Goal: Task Accomplishment & Management: Manage account settings

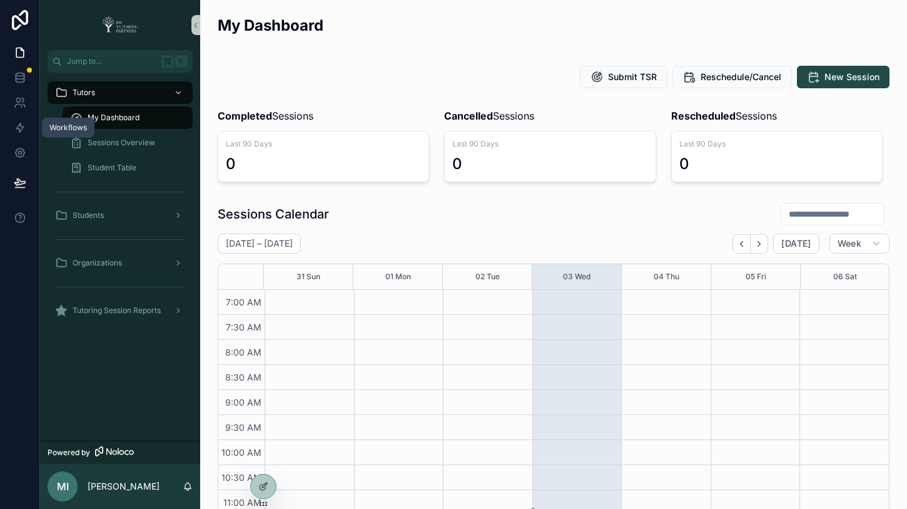
scroll to position [350, 0]
click at [26, 79] on link at bounding box center [19, 77] width 39 height 25
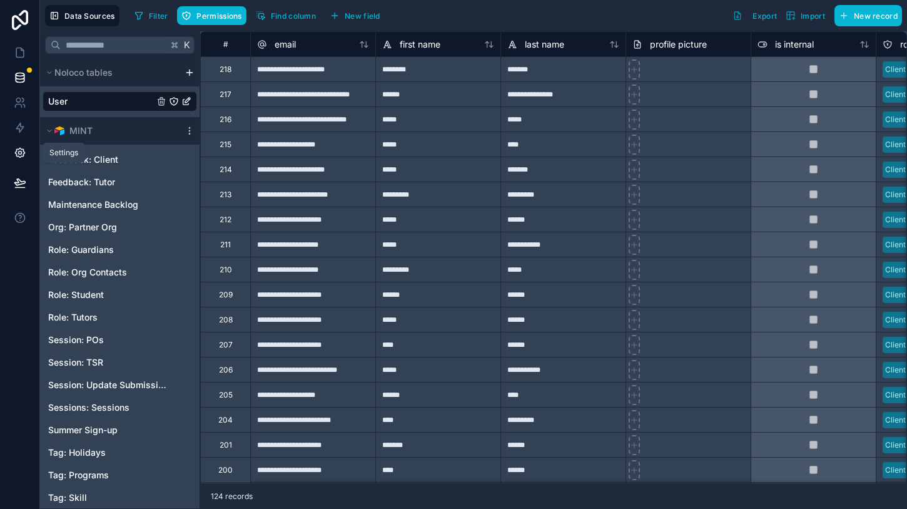
click at [20, 148] on icon at bounding box center [19, 152] width 9 height 9
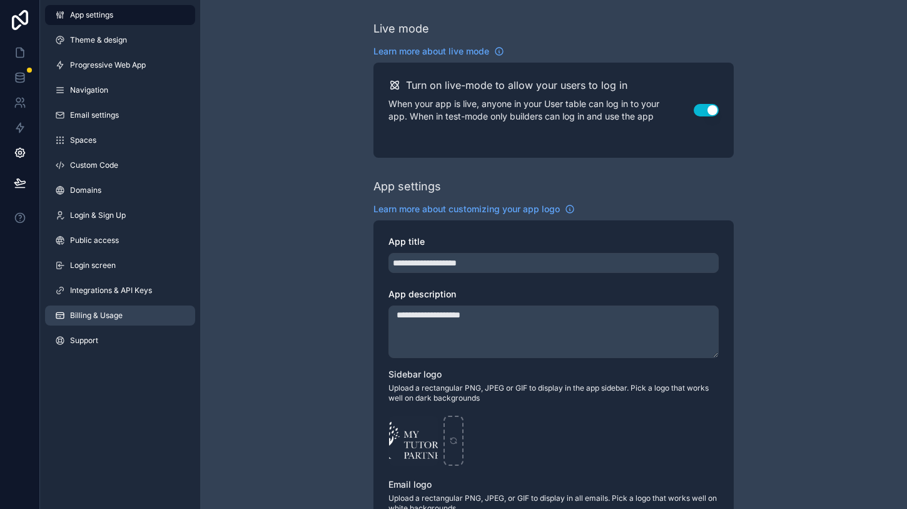
click at [109, 310] on span "Billing & Usage" at bounding box center [96, 315] width 53 height 10
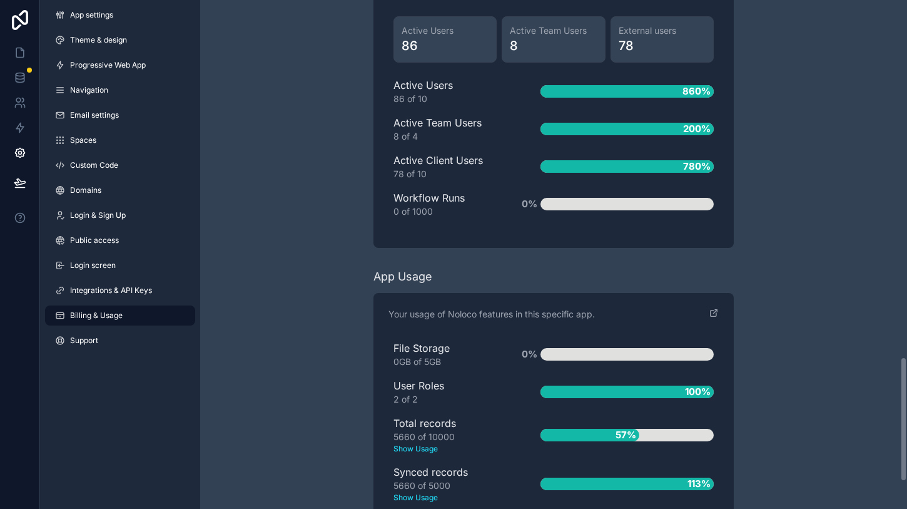
scroll to position [1563, 0]
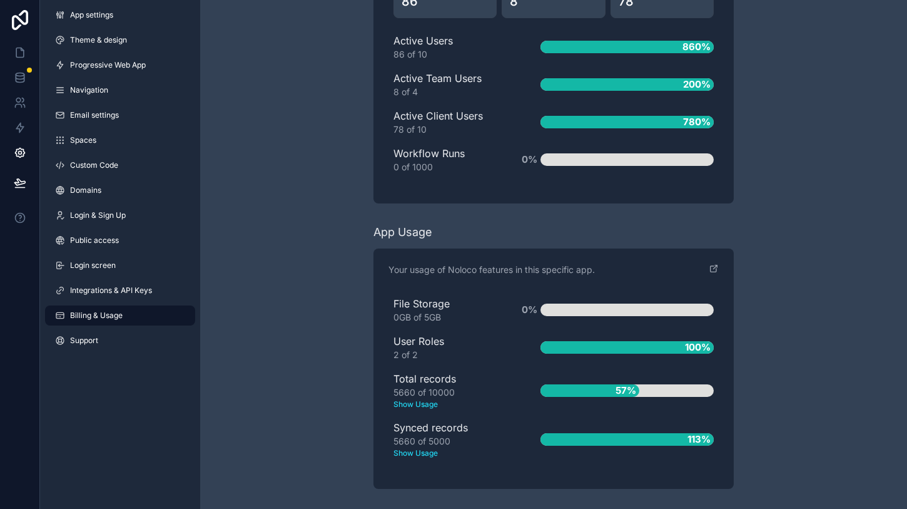
click at [431, 452] on text "Show Usage" at bounding box center [447, 452] width 107 height 11
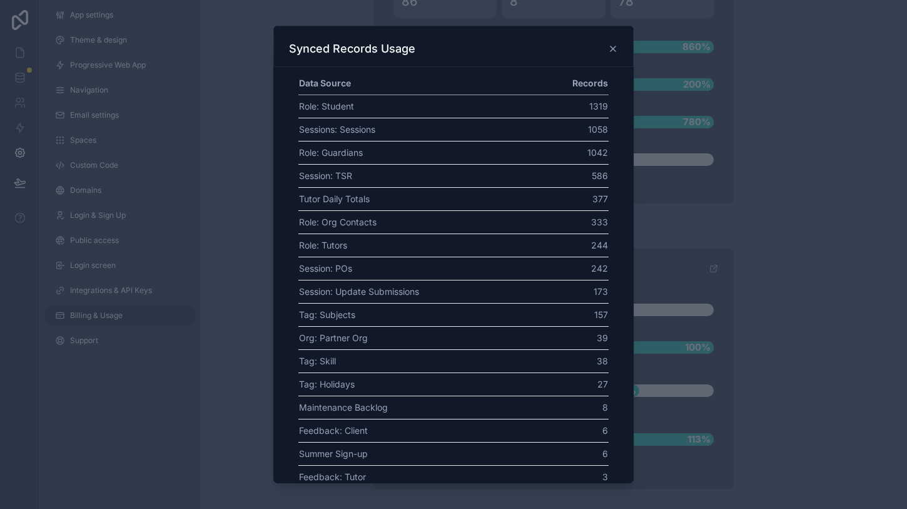
click at [616, 50] on icon at bounding box center [613, 49] width 10 height 10
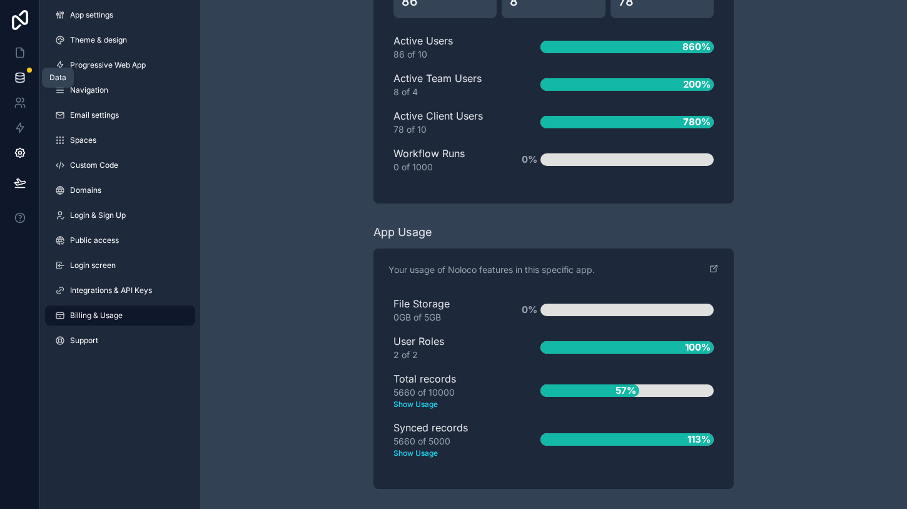
click at [28, 77] on link at bounding box center [19, 77] width 39 height 25
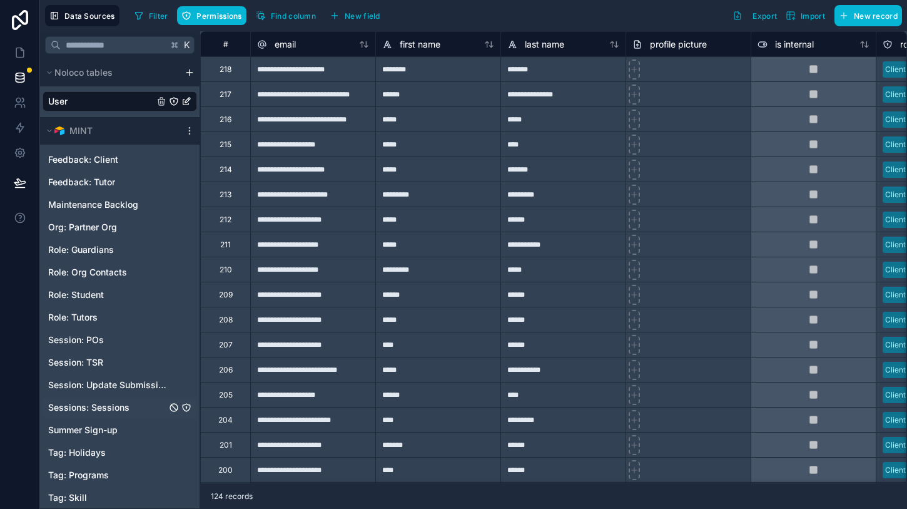
click at [117, 410] on span "Sessions: Sessions" at bounding box center [88, 407] width 81 height 13
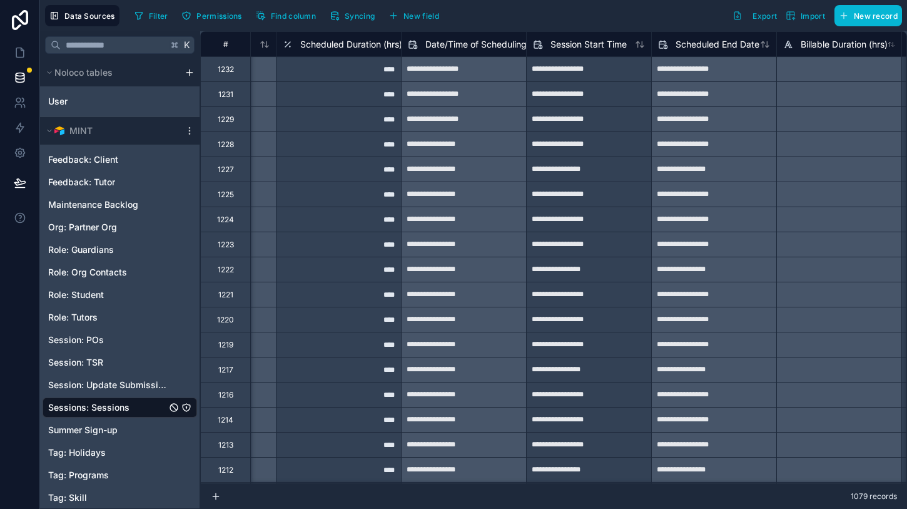
scroll to position [0, 2113]
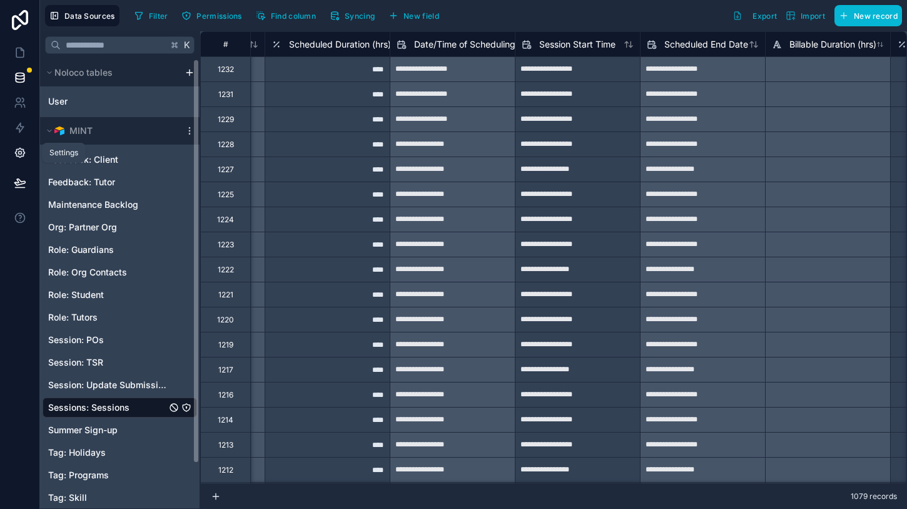
click at [24, 162] on link at bounding box center [19, 152] width 39 height 25
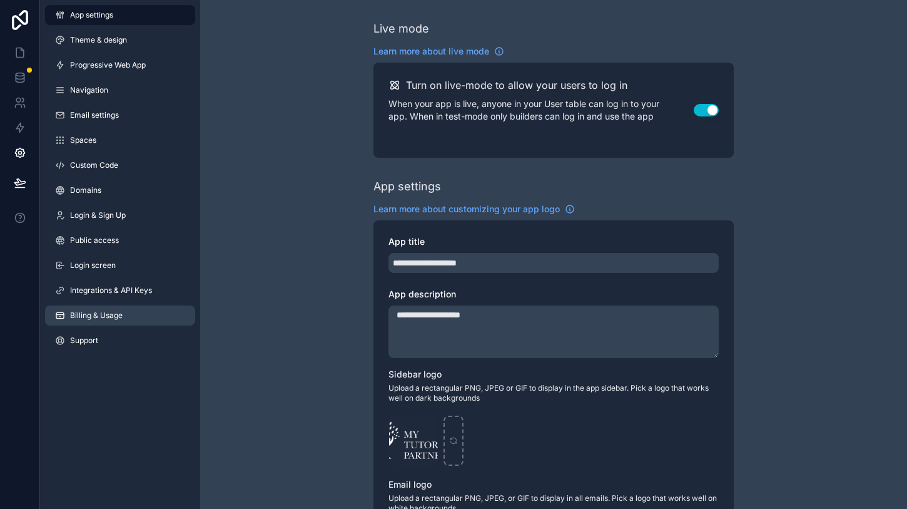
click at [103, 309] on link "Billing & Usage" at bounding box center [120, 315] width 150 height 20
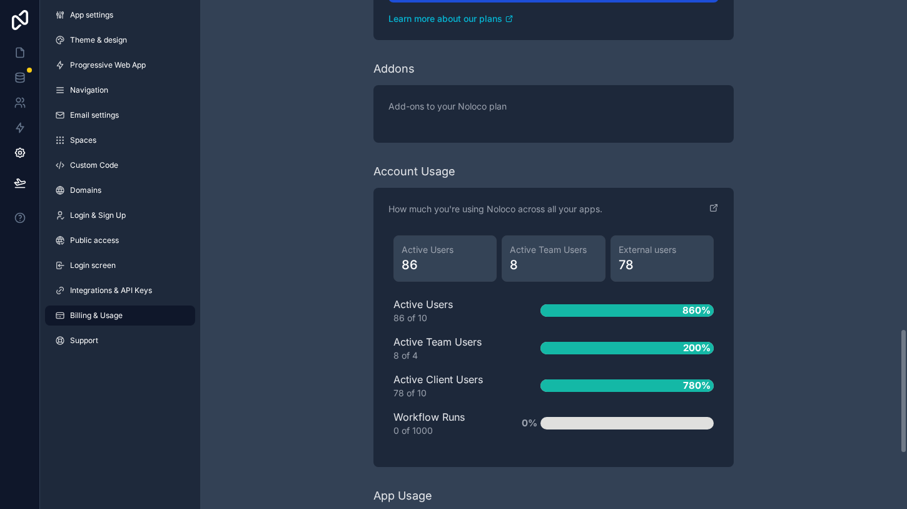
scroll to position [1366, 0]
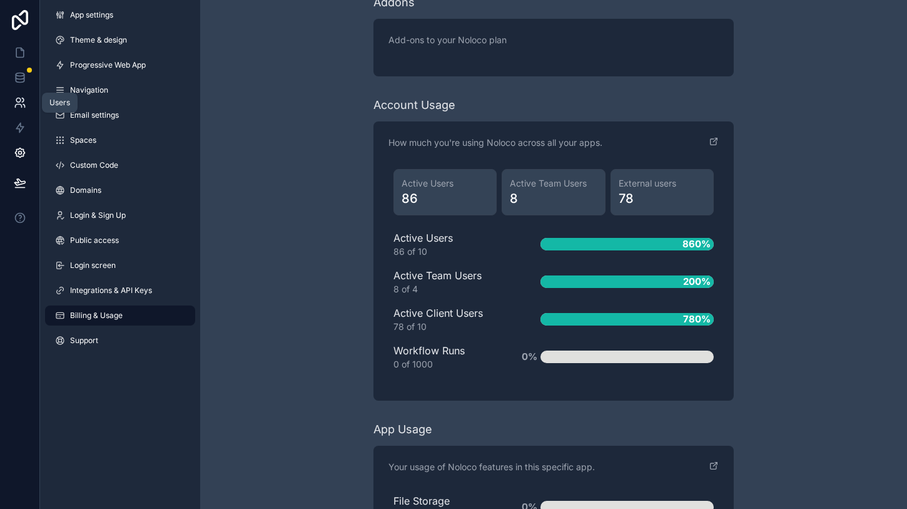
click at [20, 98] on icon at bounding box center [20, 102] width 13 height 13
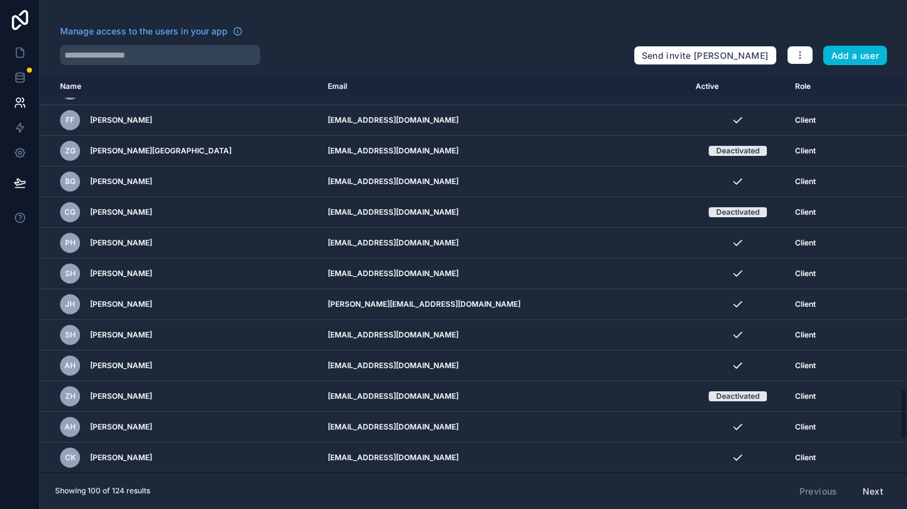
scroll to position [1430, 0]
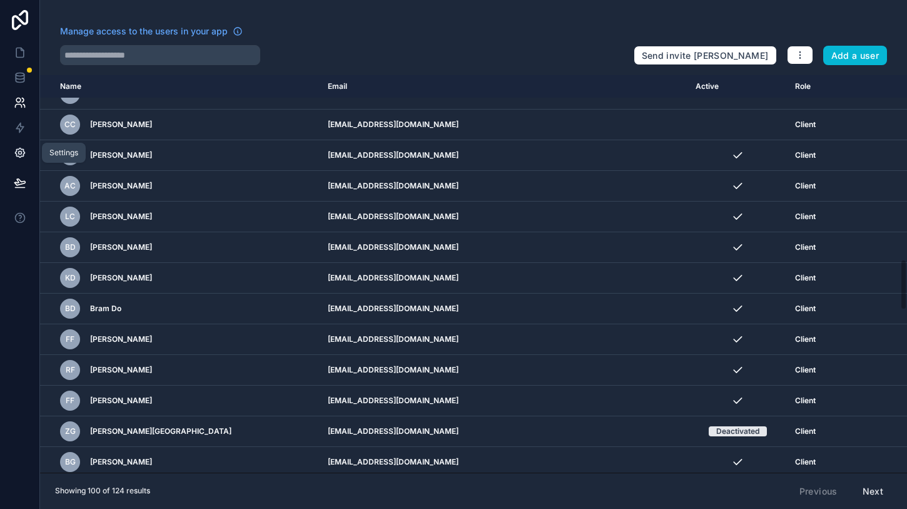
click at [19, 154] on icon at bounding box center [19, 152] width 3 height 3
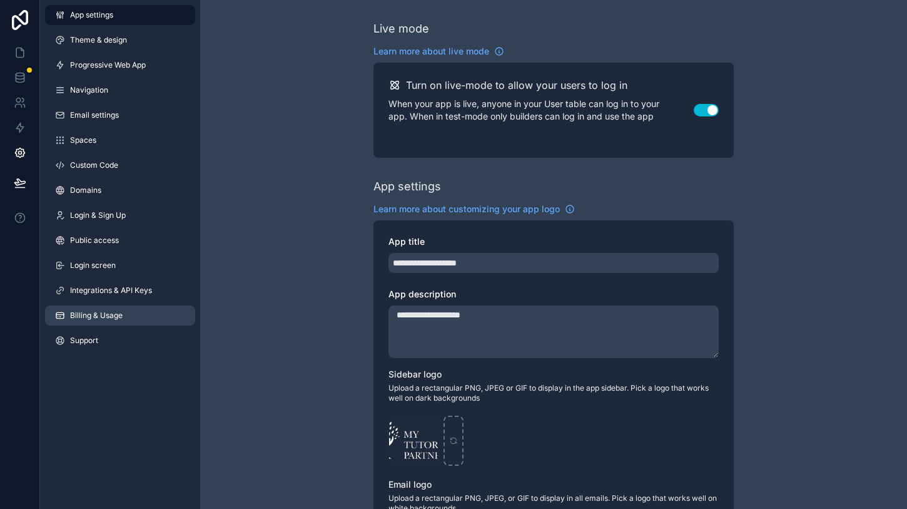
click at [101, 321] on link "Billing & Usage" at bounding box center [120, 315] width 150 height 20
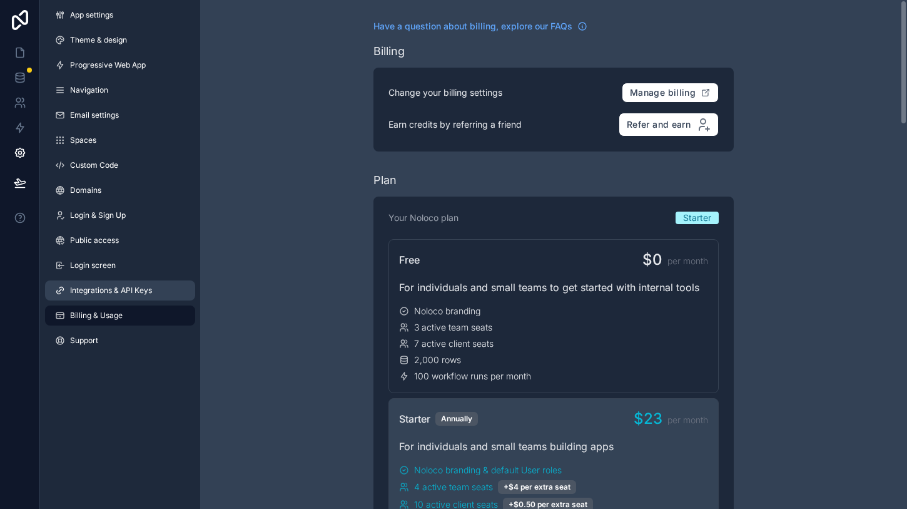
click at [119, 293] on span "Integrations & API Keys" at bounding box center [111, 290] width 82 height 10
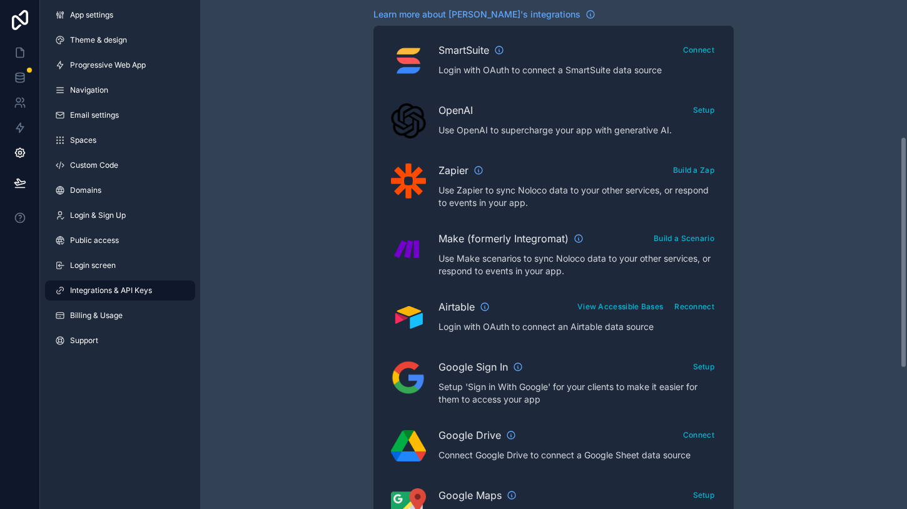
scroll to position [297, 0]
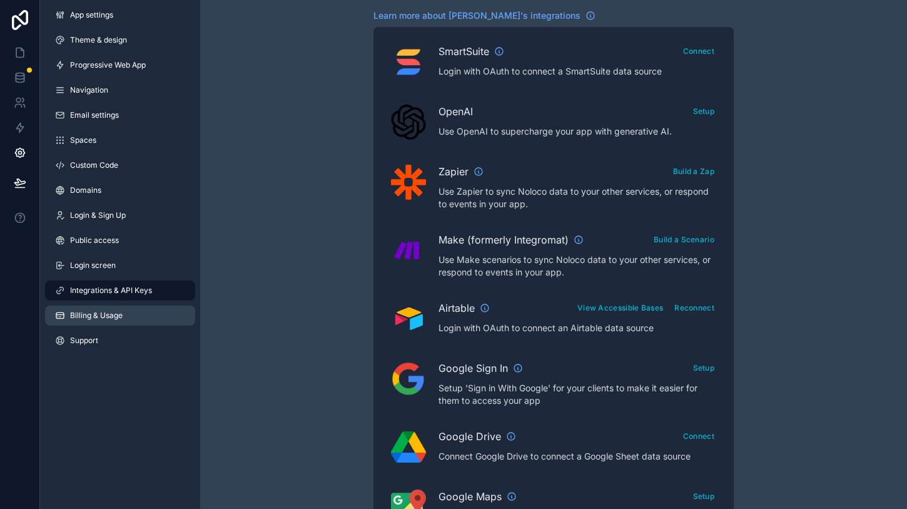
click at [109, 322] on link "Billing & Usage" at bounding box center [120, 315] width 150 height 20
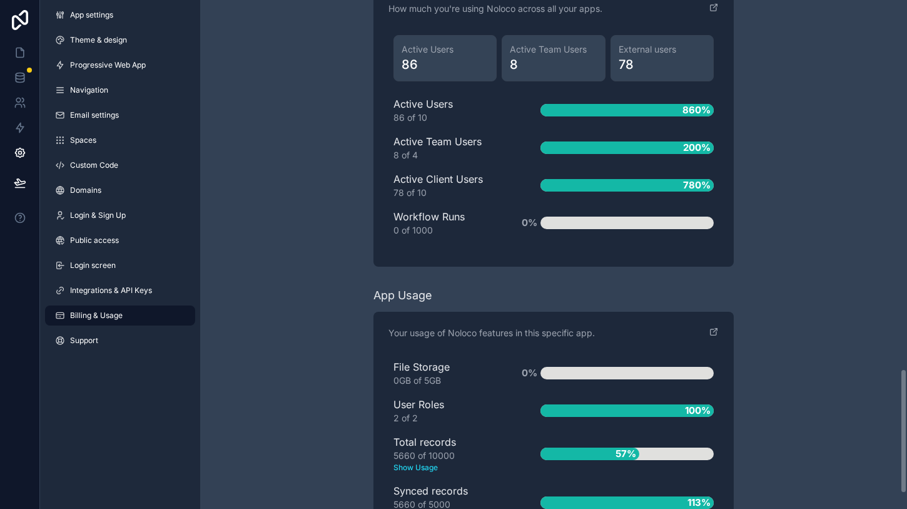
scroll to position [1563, 0]
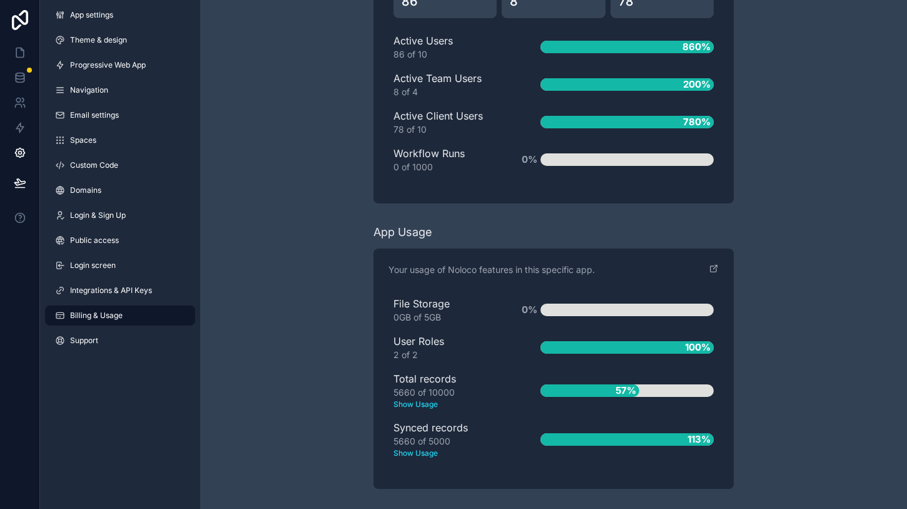
click at [421, 453] on text "Show Usage" at bounding box center [447, 452] width 107 height 11
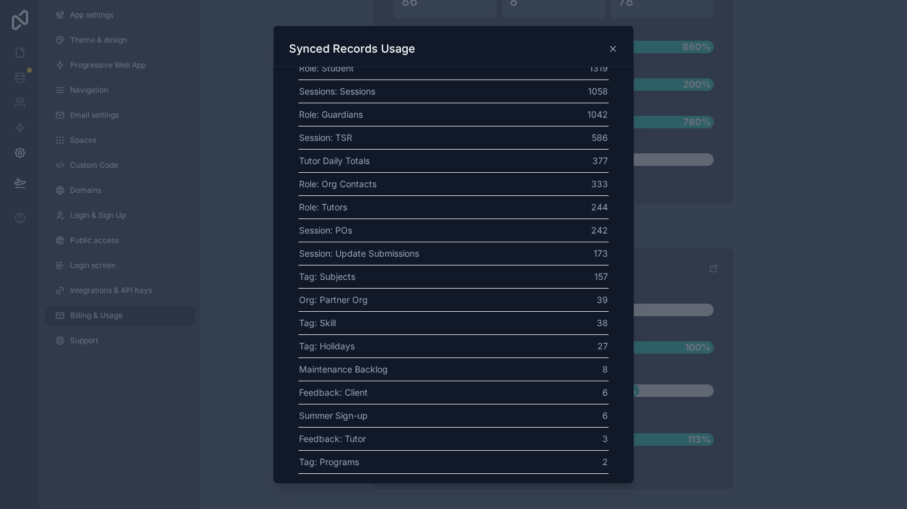
scroll to position [0, 0]
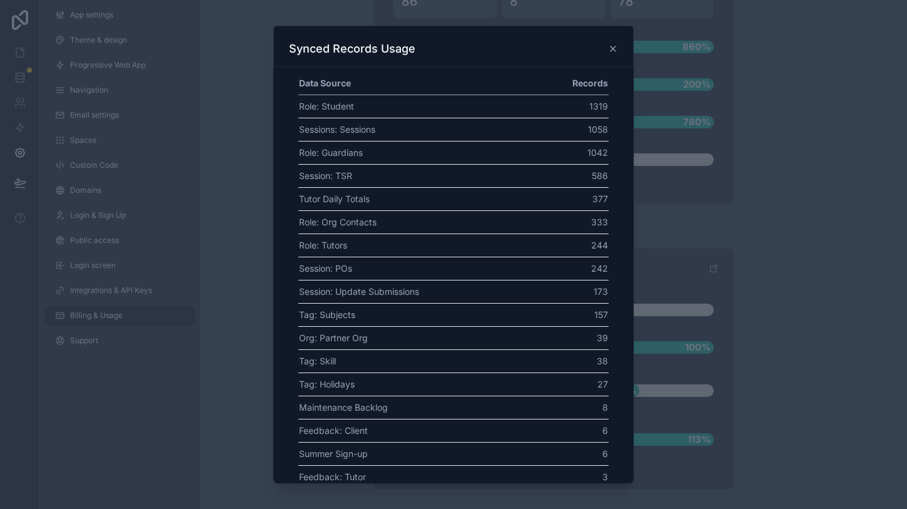
click at [611, 48] on icon at bounding box center [613, 49] width 10 height 10
